Goal: Task Accomplishment & Management: Manage account settings

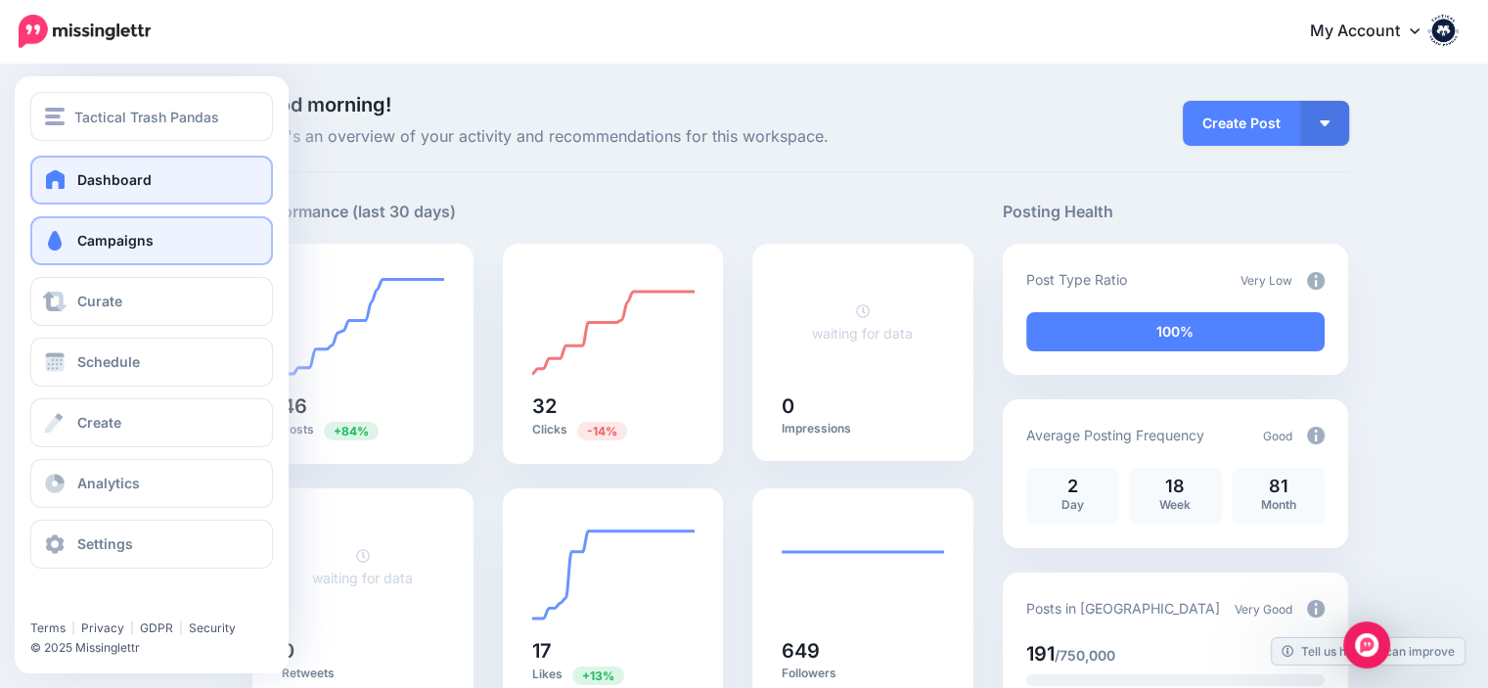
click at [121, 251] on link "Campaigns" at bounding box center [151, 240] width 243 height 49
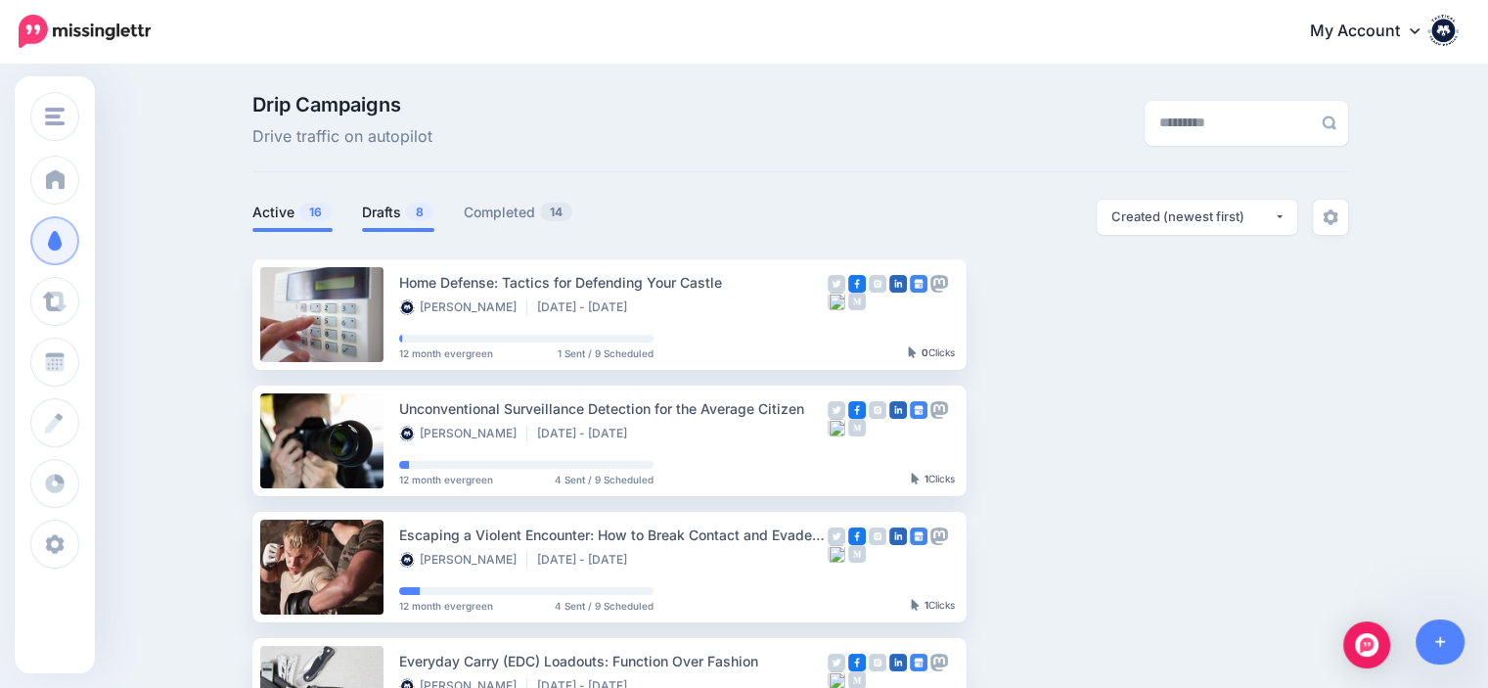
click at [402, 208] on link "Drafts 8" at bounding box center [398, 212] width 72 height 23
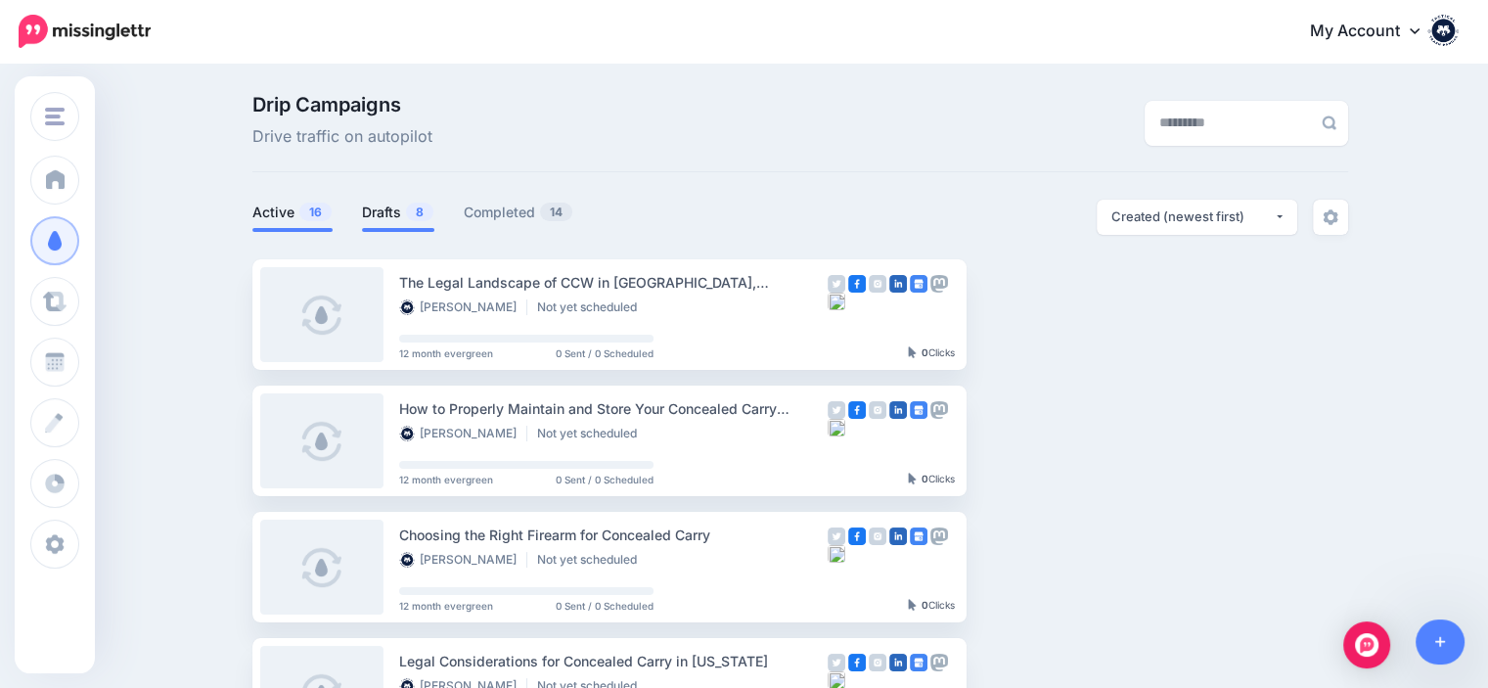
click at [276, 218] on link "Active 16" at bounding box center [292, 212] width 80 height 23
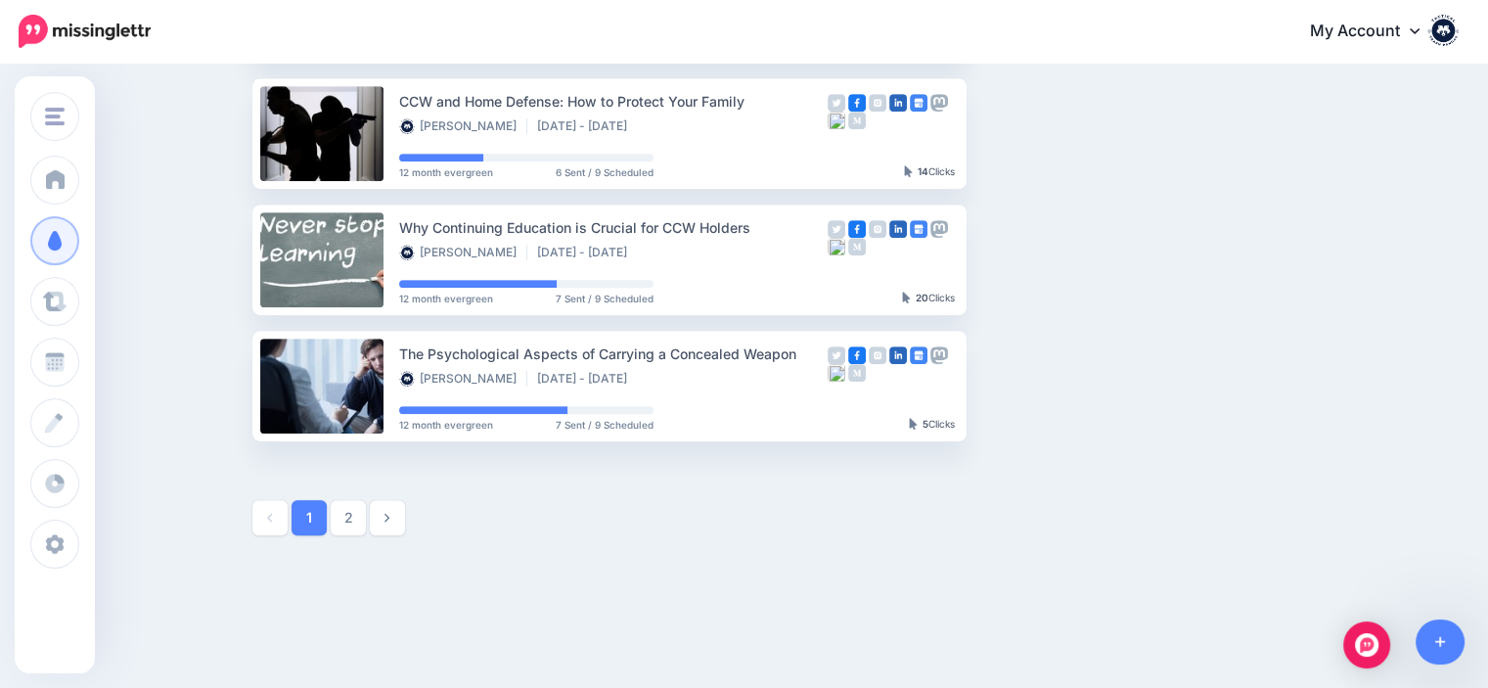
scroll to position [1076, 0]
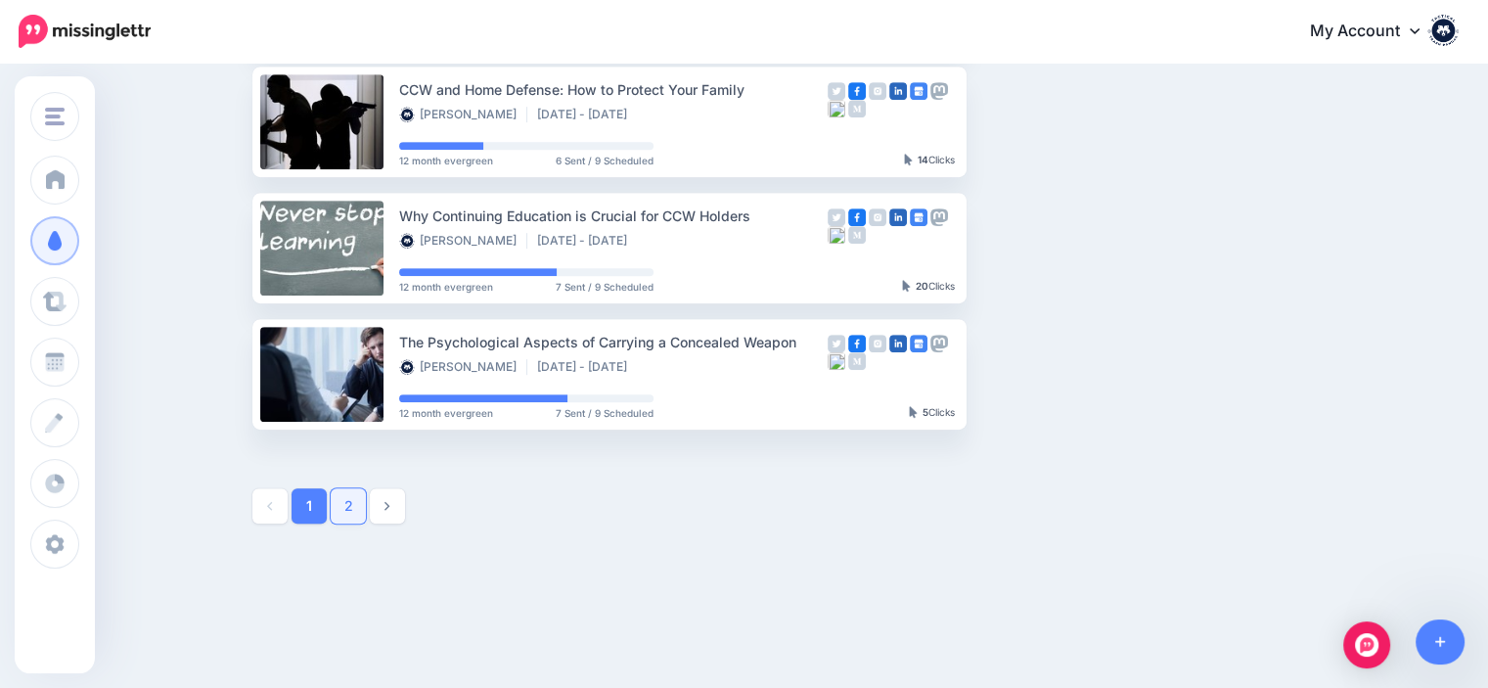
click at [348, 512] on link "2" at bounding box center [348, 505] width 35 height 35
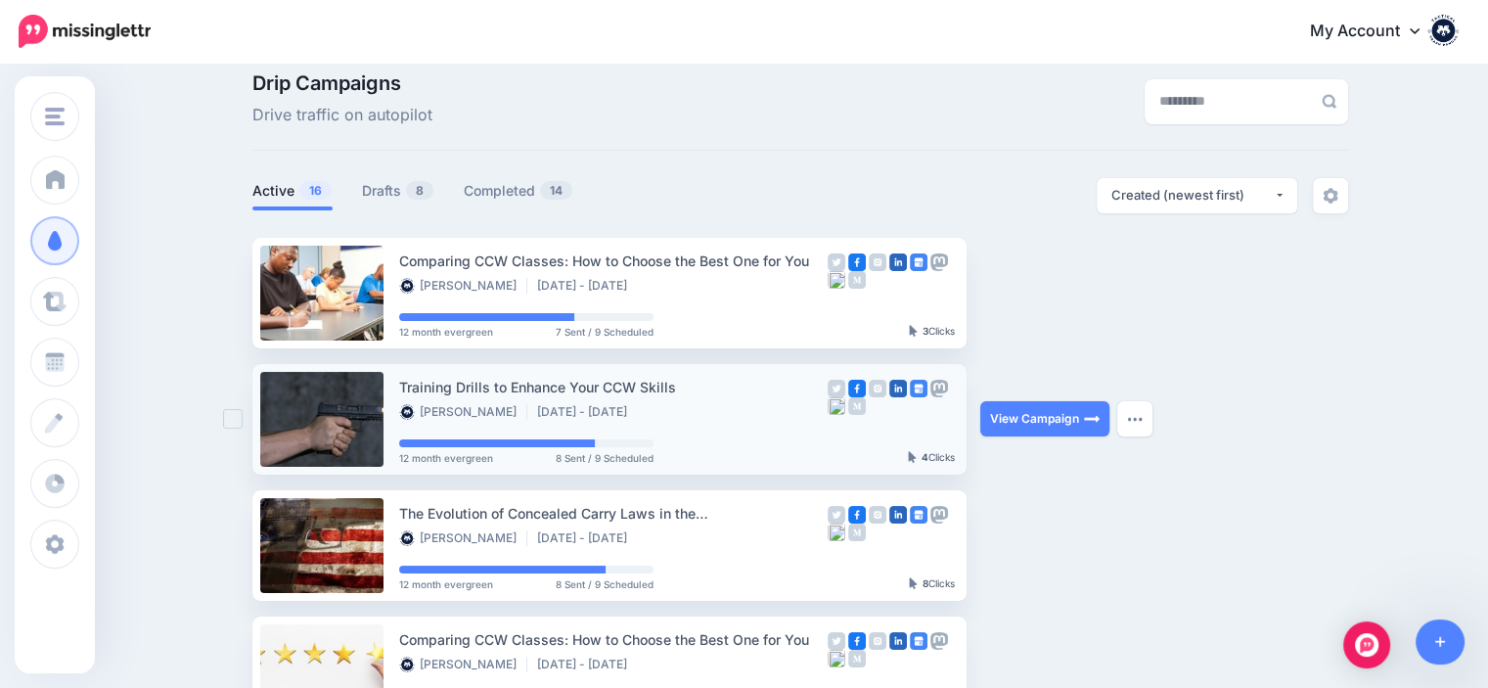
scroll to position [0, 0]
